Goal: Task Accomplishment & Management: Manage account settings

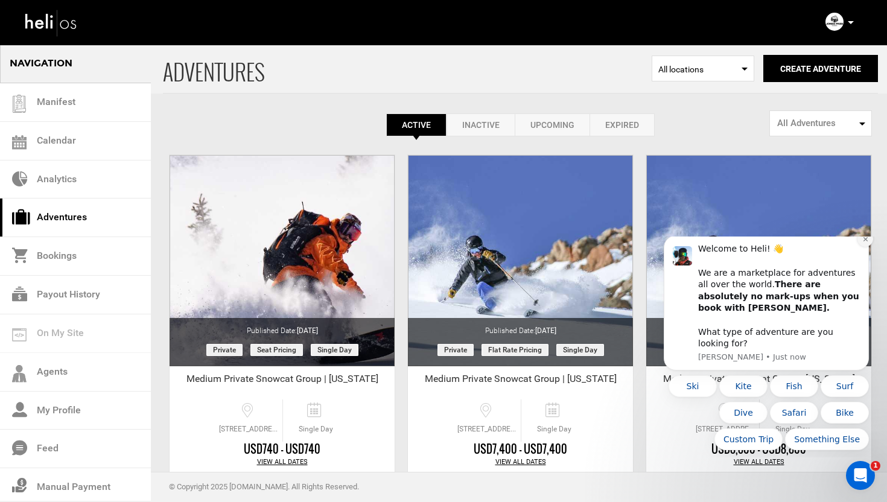
click at [865, 241] on icon "Dismiss notification" at bounding box center [865, 239] width 4 height 4
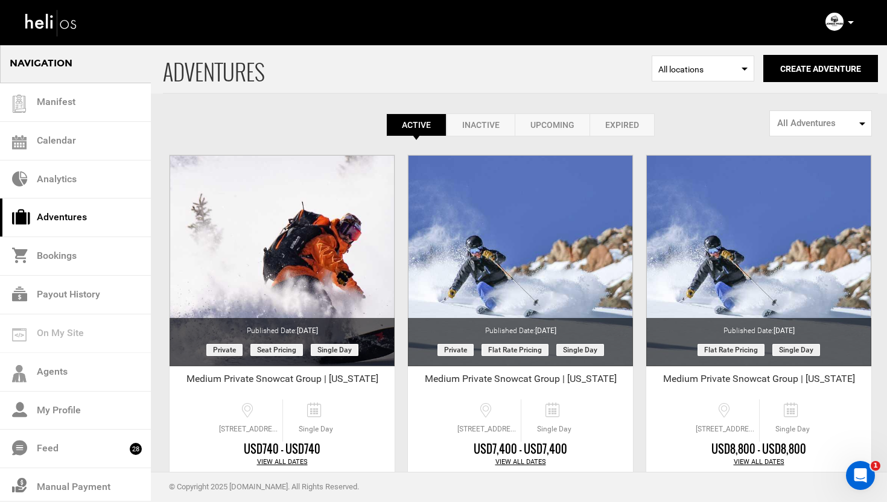
click at [854, 23] on div "Account Settings Change Password Logout" at bounding box center [840, 22] width 43 height 24
click at [851, 24] on p at bounding box center [850, 23] width 7 height 14
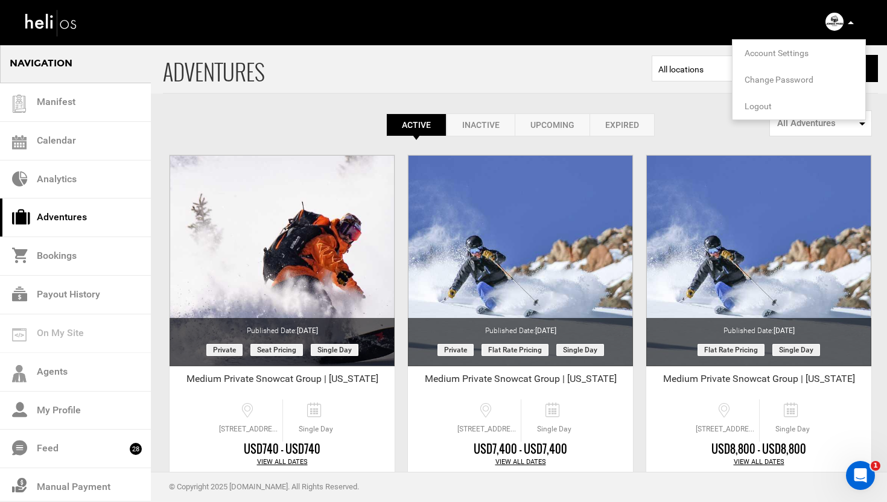
click at [757, 104] on span "Logout" at bounding box center [758, 106] width 27 height 10
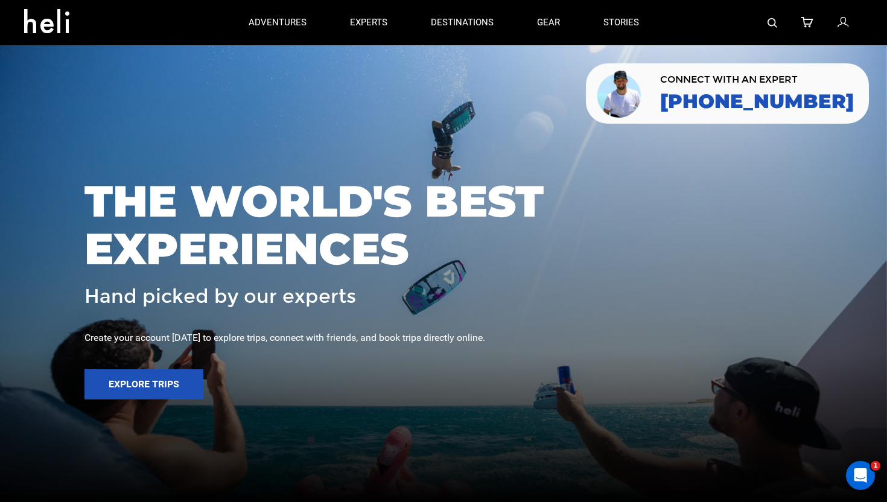
click at [847, 25] on icon at bounding box center [843, 23] width 11 height 16
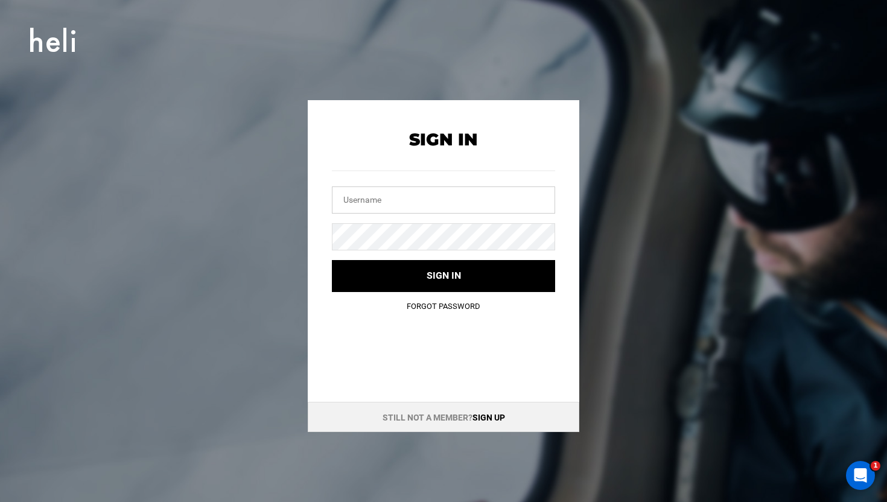
type input "[EMAIL_ADDRESS][DOMAIN_NAME]"
click at [405, 200] on input "[EMAIL_ADDRESS][DOMAIN_NAME]" at bounding box center [443, 199] width 223 height 27
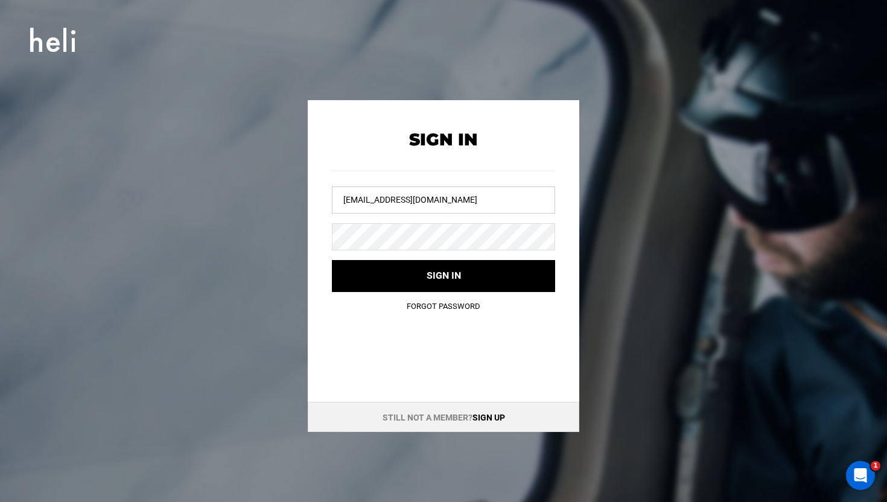
click at [405, 200] on input "[EMAIL_ADDRESS][DOMAIN_NAME]" at bounding box center [443, 199] width 223 height 27
click at [424, 207] on input "text" at bounding box center [443, 199] width 223 height 27
click at [396, 201] on input "text" at bounding box center [443, 199] width 223 height 27
type input "[EMAIL_ADDRESS][DOMAIN_NAME]"
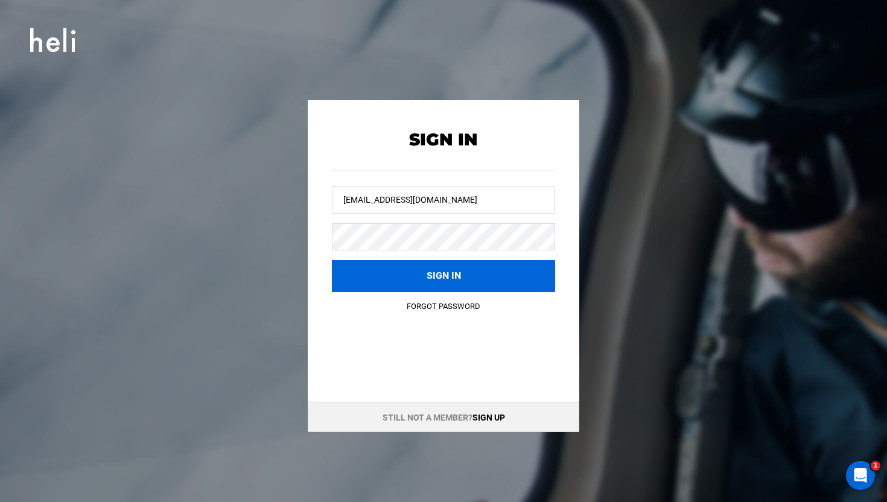
click at [427, 269] on button "Sign in" at bounding box center [443, 276] width 223 height 32
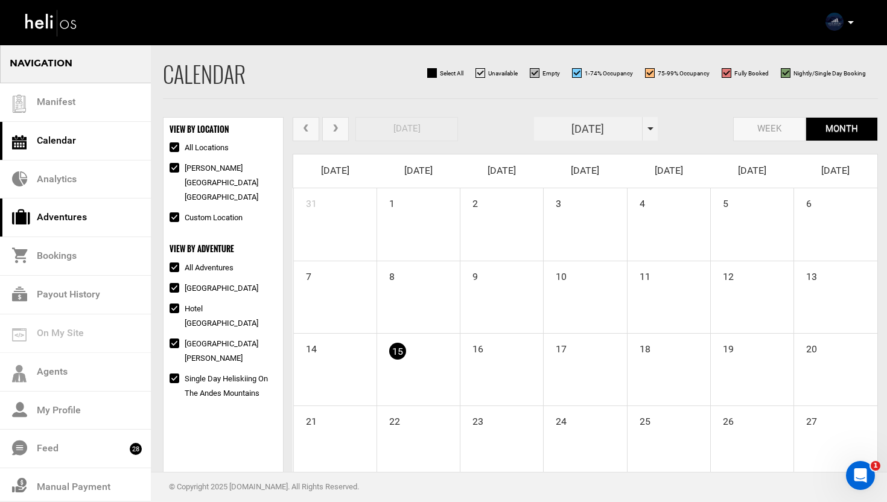
click at [66, 213] on link "Adventures" at bounding box center [75, 218] width 151 height 39
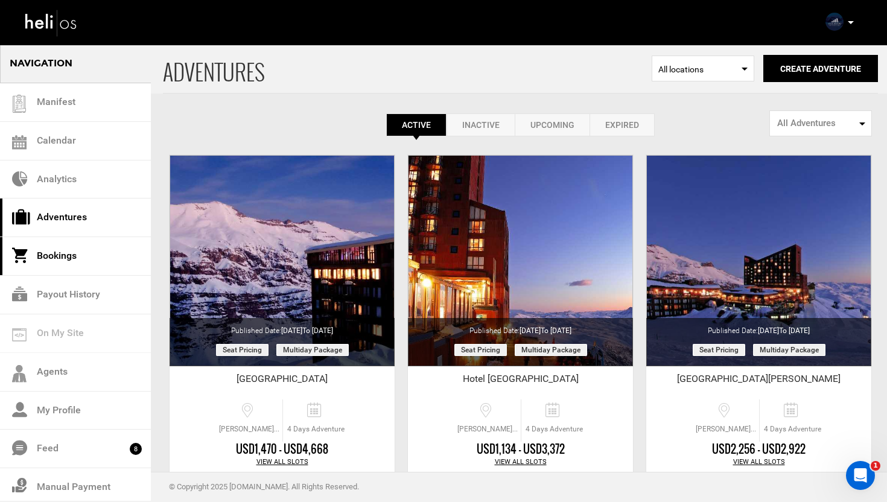
click at [64, 257] on link "Bookings" at bounding box center [75, 256] width 151 height 39
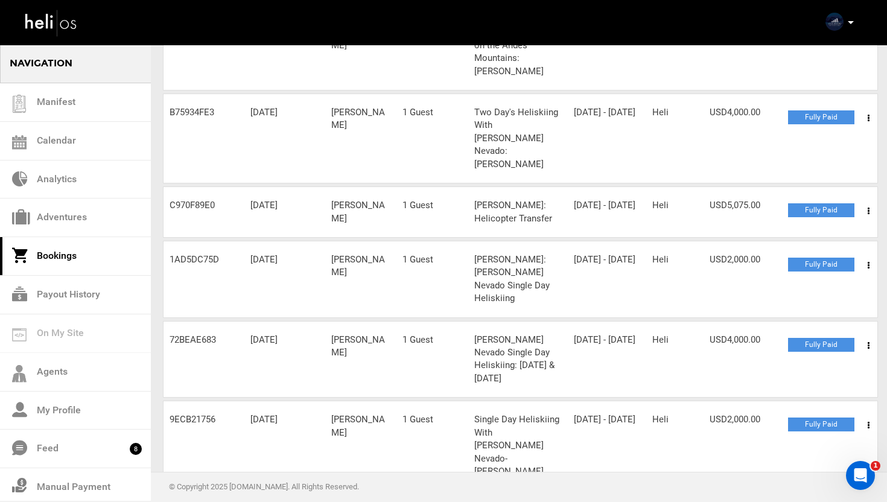
scroll to position [188, 0]
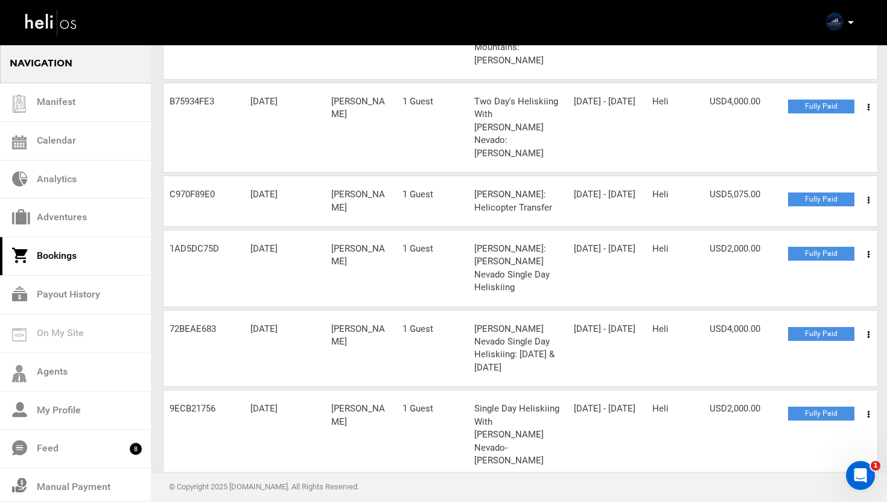
click at [869, 320] on span at bounding box center [868, 335] width 15 height 30
click at [805, 357] on link "View Details" at bounding box center [824, 372] width 119 height 30
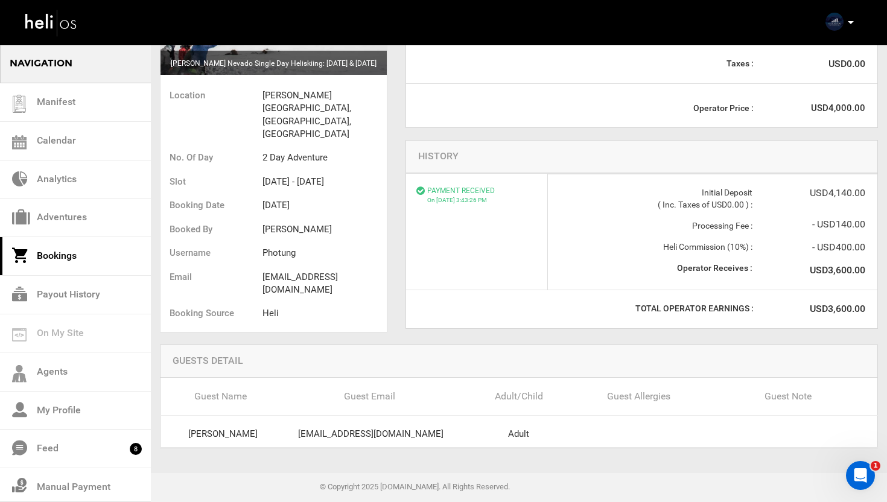
scroll to position [194, 0]
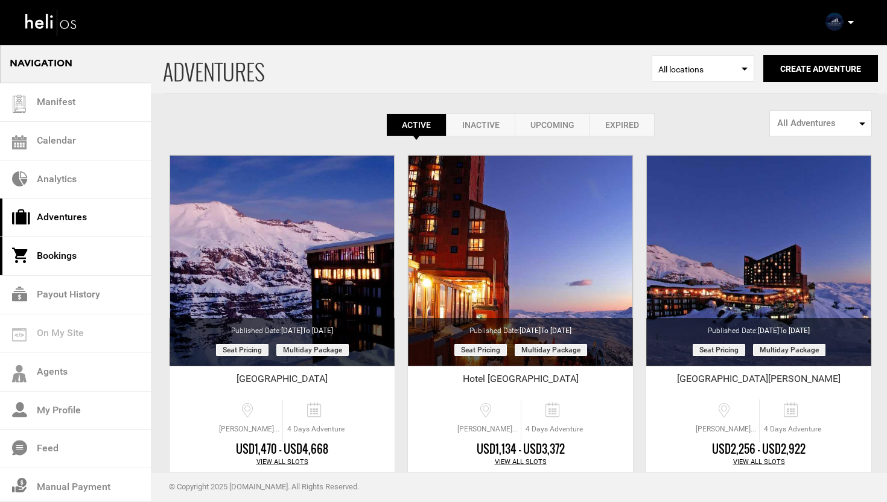
click at [70, 252] on link "Bookings" at bounding box center [75, 256] width 151 height 39
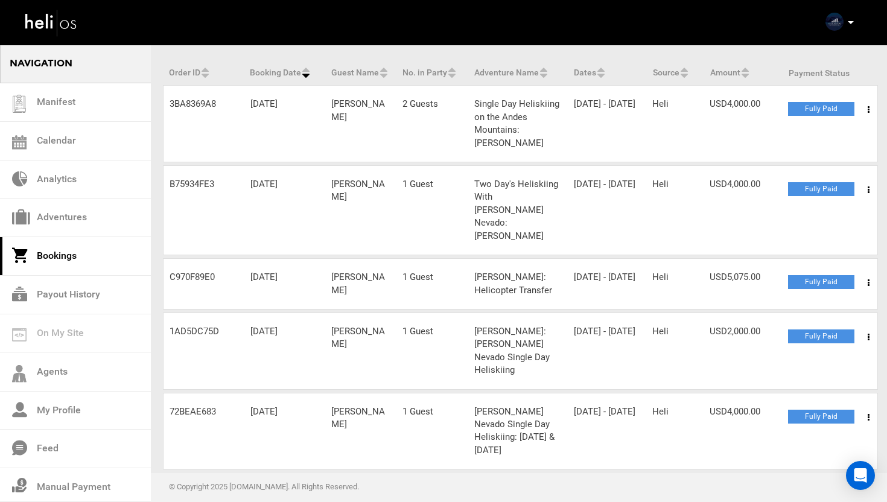
scroll to position [124, 0]
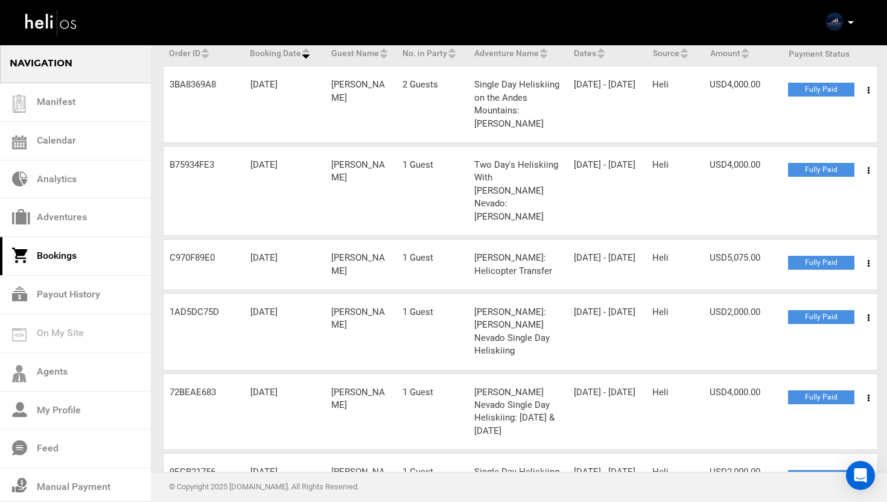
click at [871, 383] on span at bounding box center [868, 398] width 15 height 30
click at [803, 420] on link "View Details" at bounding box center [824, 435] width 119 height 30
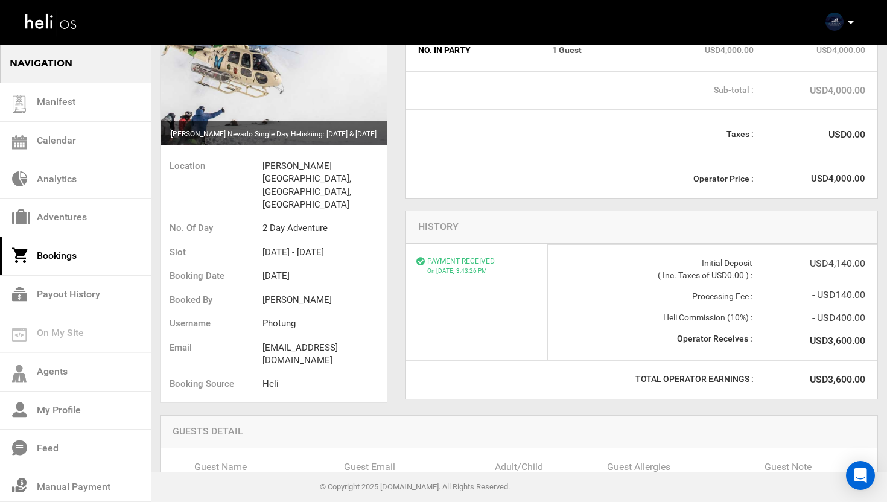
scroll to position [194, 0]
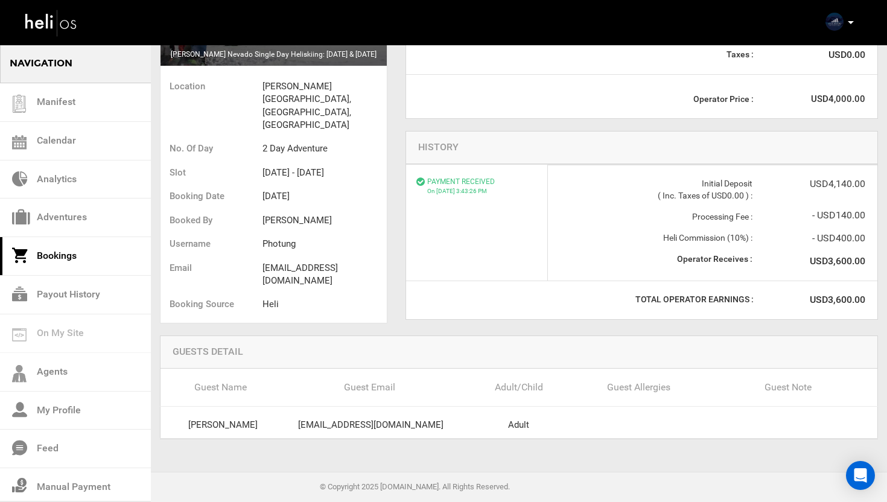
click at [373, 421] on div "[EMAIL_ADDRESS][DOMAIN_NAME]" at bounding box center [371, 425] width 178 height 13
copy div "[EMAIL_ADDRESS][DOMAIN_NAME]"
